Goal: Task Accomplishment & Management: Use online tool/utility

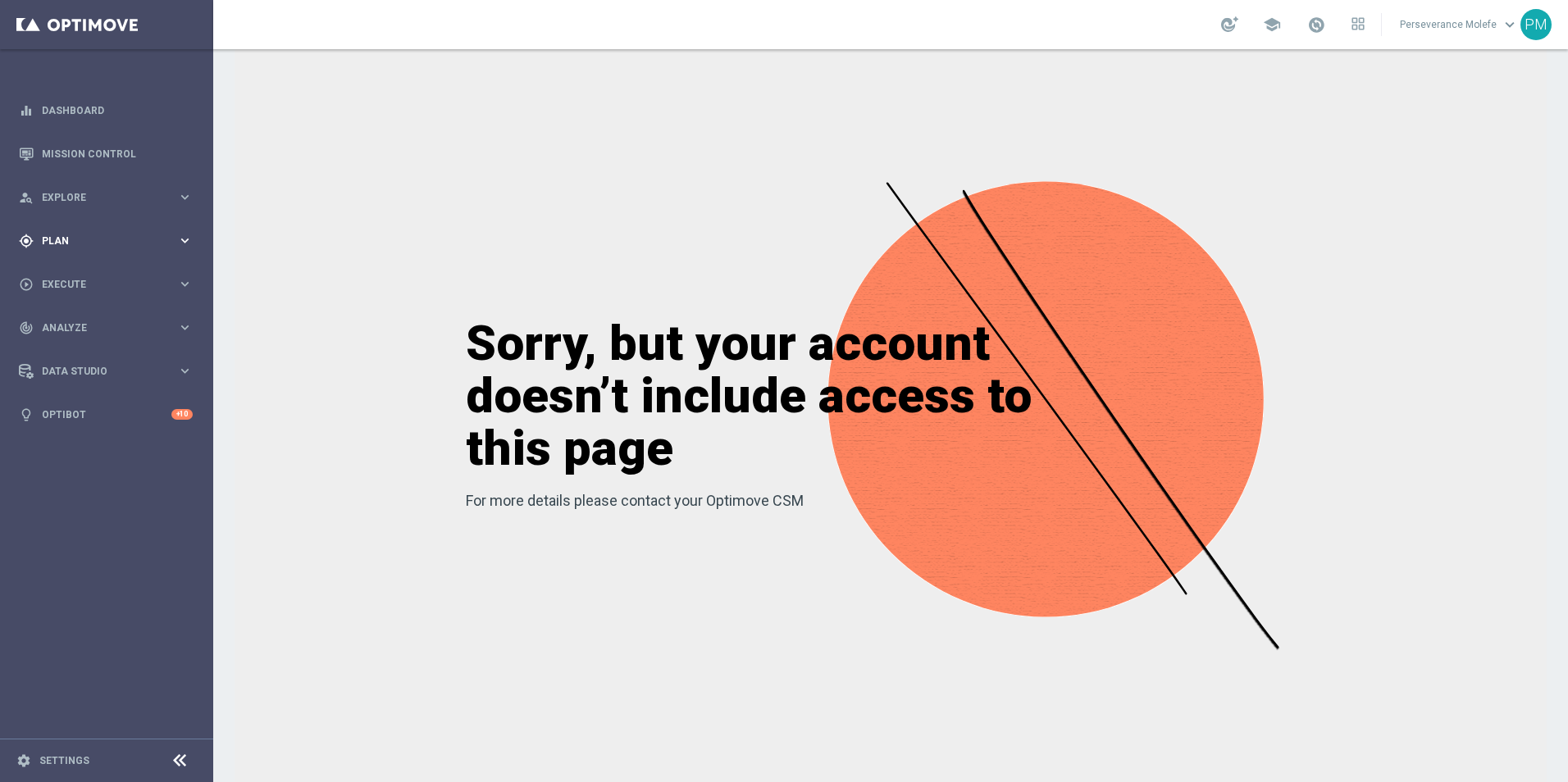
click at [100, 234] on div "gps_fixed Plan" at bounding box center [98, 241] width 158 height 15
click at [80, 329] on button "Templates keyboard_arrow_right" at bounding box center [118, 324] width 151 height 13
click at [81, 351] on link "Optimail" at bounding box center [110, 348] width 120 height 13
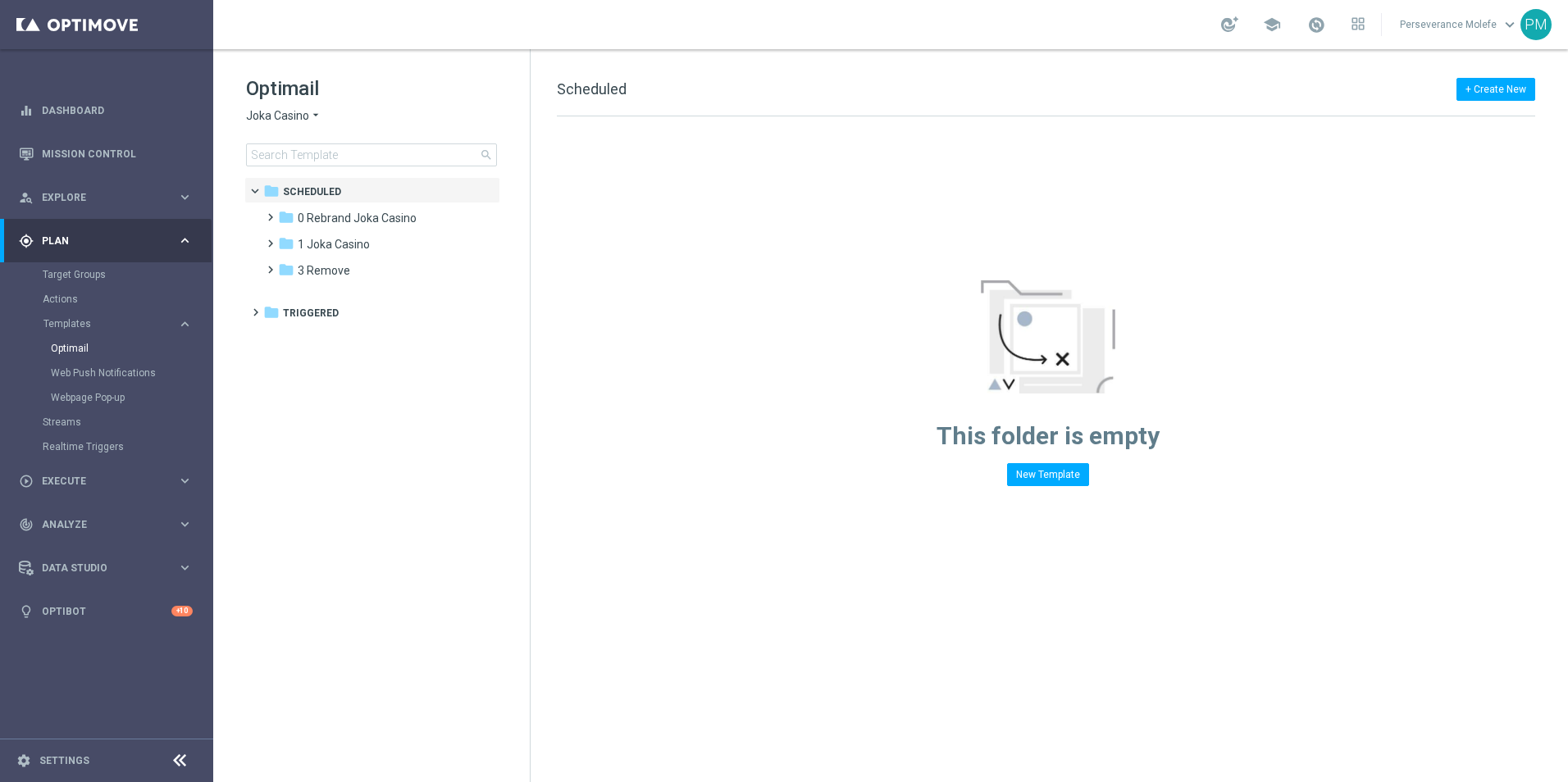
click at [288, 119] on span "Joka Casino" at bounding box center [277, 117] width 63 height 16
click at [0, 0] on span "Le Roi [PERSON_NAME]" at bounding box center [0, 0] width 0 height 0
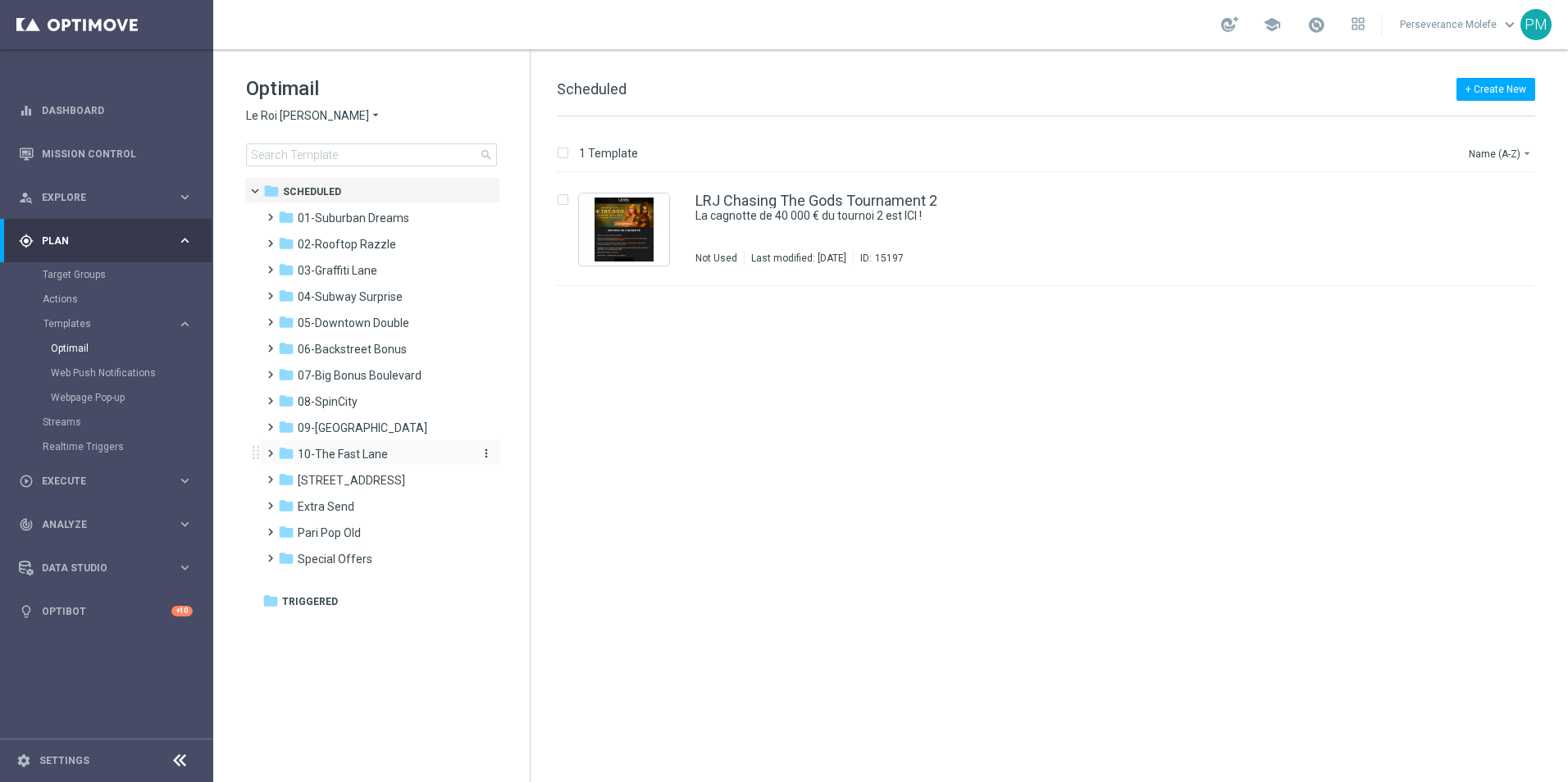
click at [353, 455] on span "10-The Fast Lane" at bounding box center [342, 454] width 90 height 15
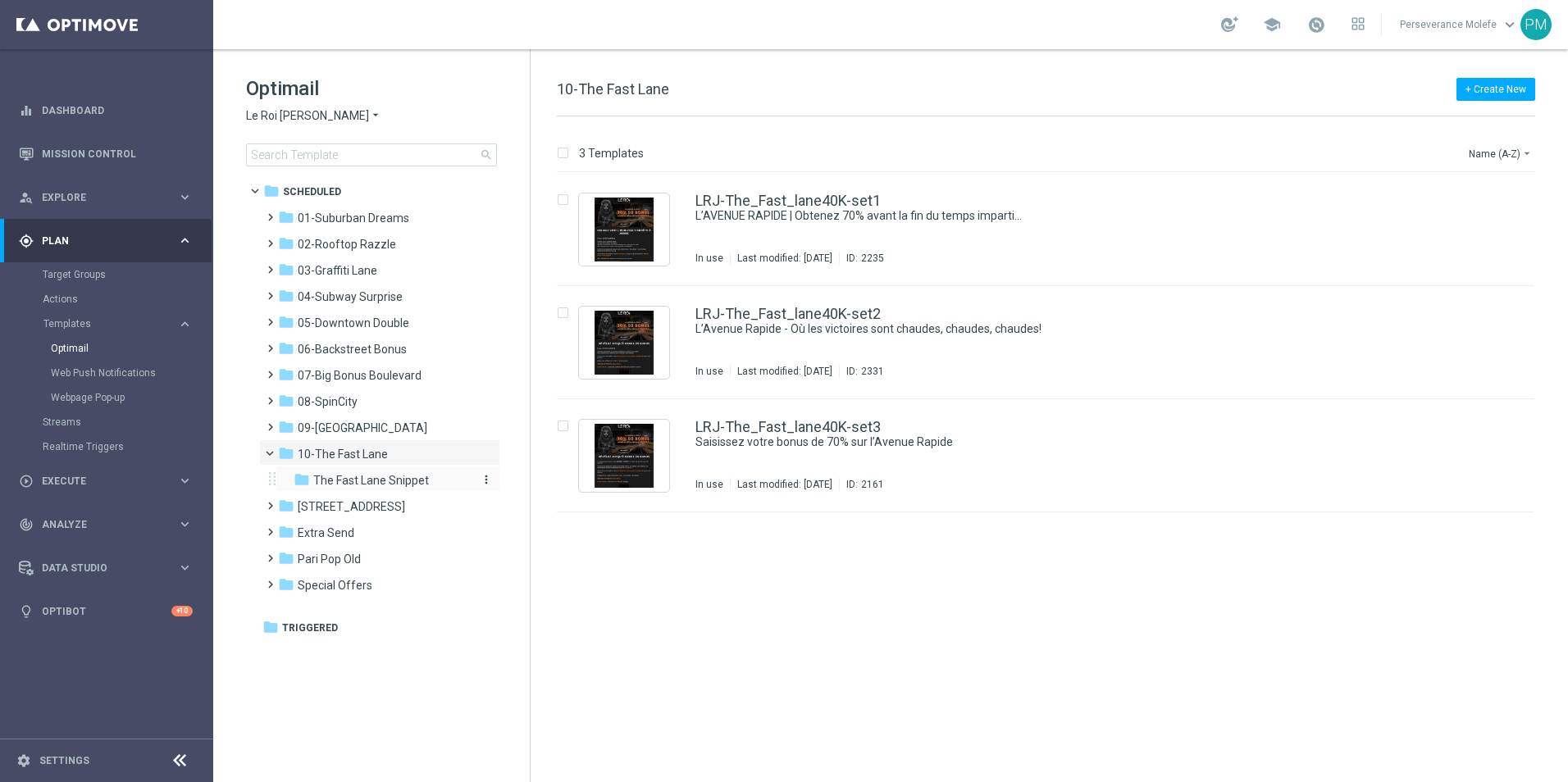
click at [366, 476] on span "The Fast Lane Snippet" at bounding box center [371, 480] width 116 height 15
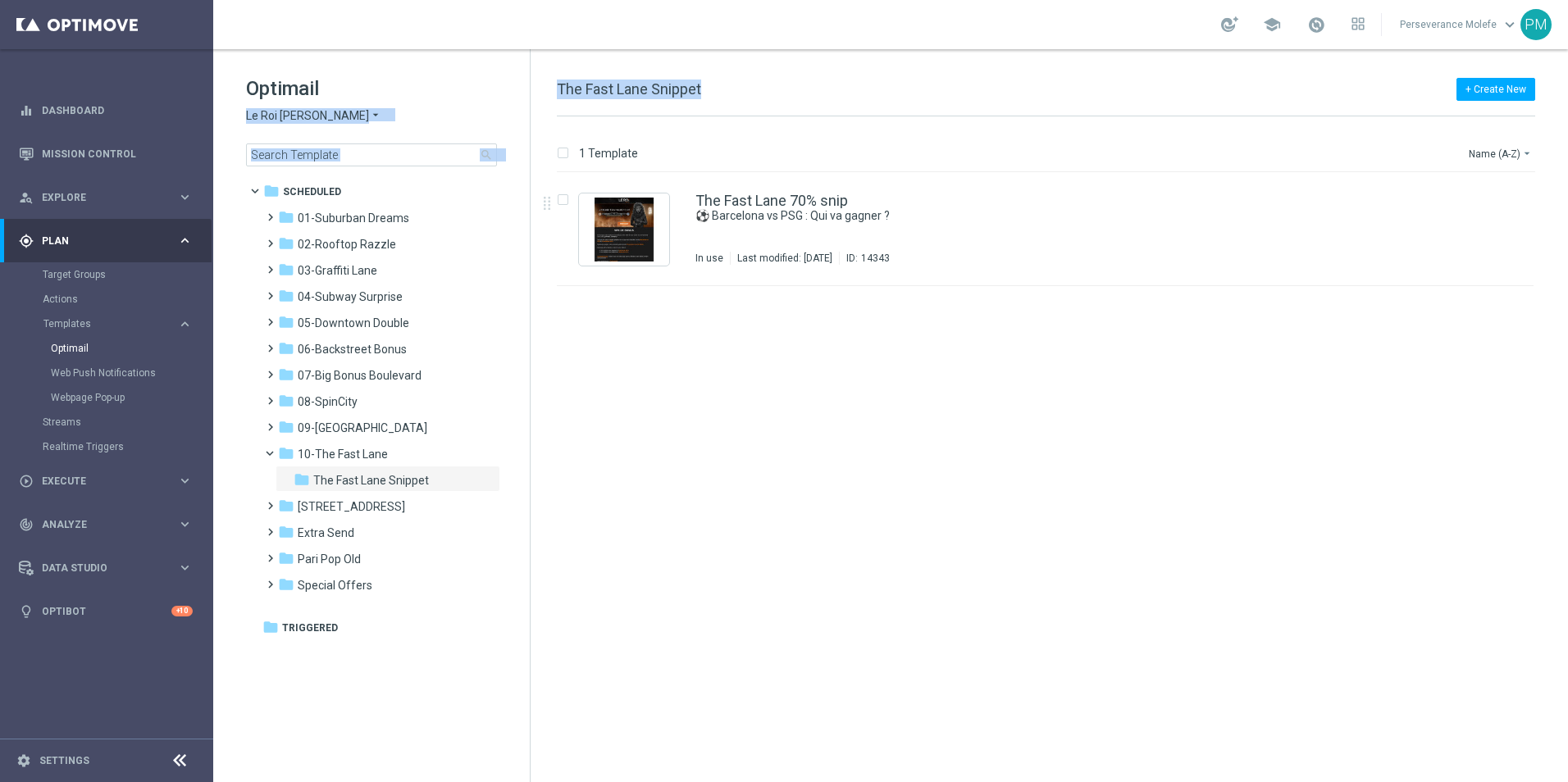
drag, startPoint x: 706, startPoint y: 88, endPoint x: 525, endPoint y: 87, distance: 181.0
click at [525, 87] on div "Optimail Le Roi [PERSON_NAME] × Le Roi [PERSON_NAME] search folder 1 Folder fol…" at bounding box center [890, 415] width 1355 height 733
click at [666, 95] on span "The Fast Lane Snippet" at bounding box center [629, 88] width 144 height 17
drag, startPoint x: 697, startPoint y: 89, endPoint x: 647, endPoint y: 89, distance: 50.0
click at [647, 89] on span "The Fast Lane Snippet" at bounding box center [629, 88] width 144 height 17
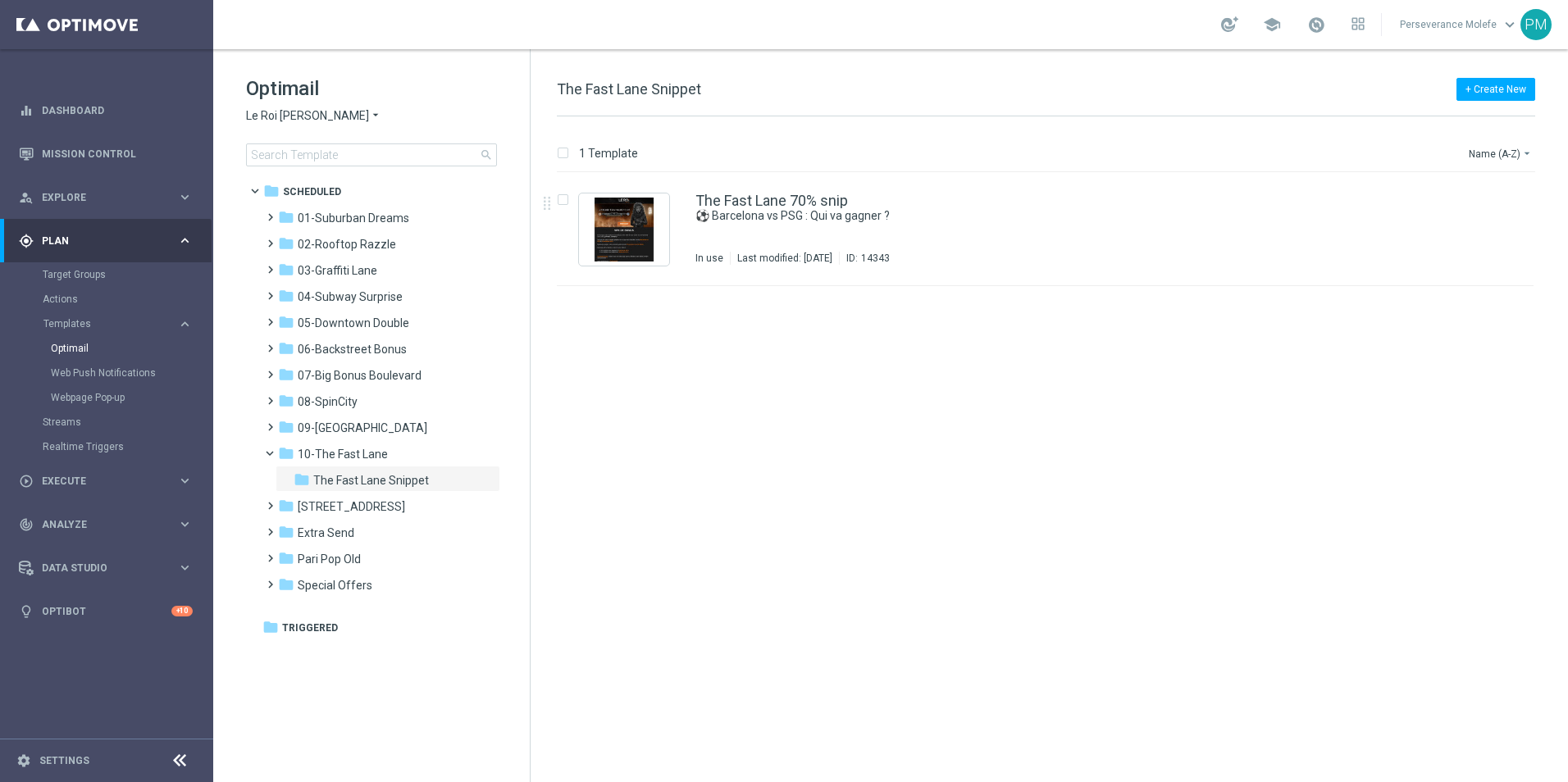
click at [723, 87] on div "+ Create New The Fast Lane Snippet" at bounding box center [1046, 97] width 978 height 36
drag, startPoint x: 723, startPoint y: 87, endPoint x: 572, endPoint y: 84, distance: 151.0
click at [572, 84] on div "+ Create New The Fast Lane Snippet" at bounding box center [1046, 97] width 978 height 36
copy div "The Fast Lane Snippet"
click at [784, 188] on div "The Fast Lane 70% snip ⚽ Barcelona vs PSG : Qui va gagner ? In use Last modifie…" at bounding box center [1045, 230] width 977 height 113
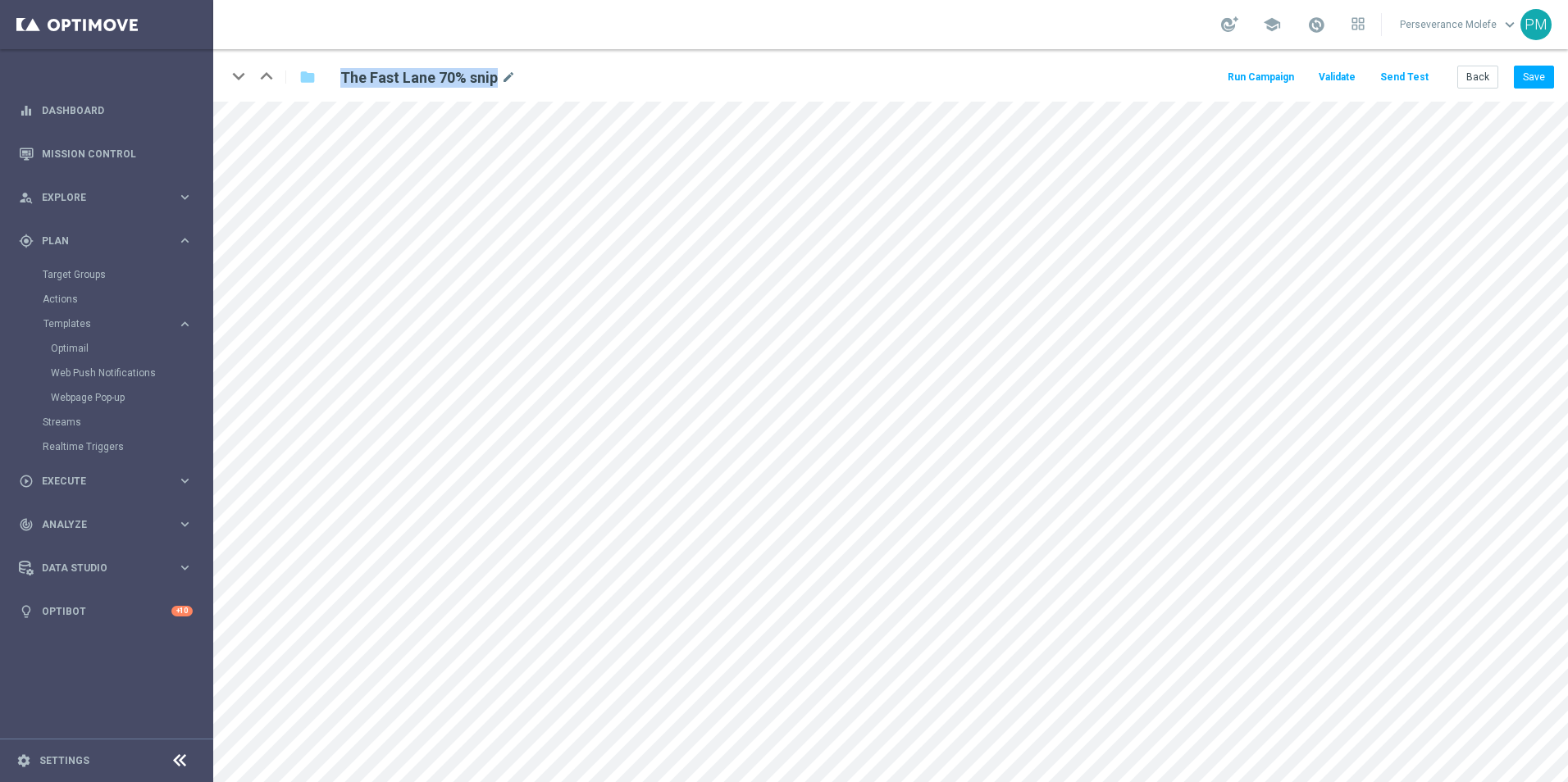
drag, startPoint x: 495, startPoint y: 75, endPoint x: 407, endPoint y: 67, distance: 88.4
click at [407, 67] on div "The Fast Lane 70% snip mode_edit" at bounding box center [531, 77] width 406 height 22
copy h2 "The Fast Lane 70% snip"
